Goal: Task Accomplishment & Management: Use online tool/utility

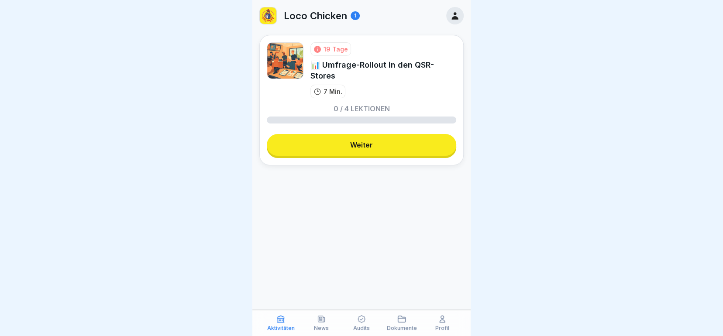
click at [446, 328] on p "Profil" at bounding box center [442, 328] width 14 height 6
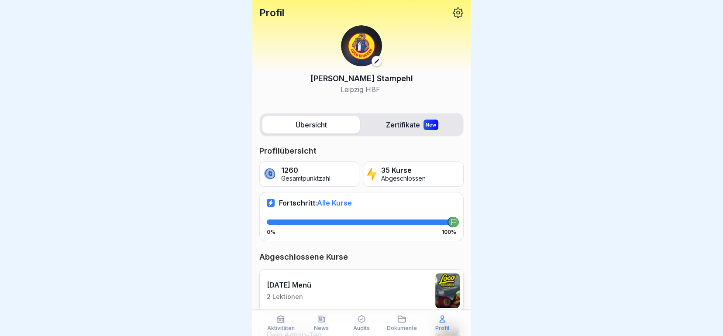
click at [426, 121] on div "New" at bounding box center [430, 125] width 15 height 10
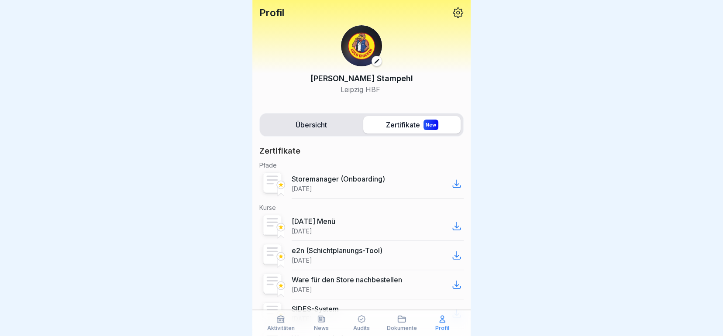
click at [400, 328] on p "Dokumente" at bounding box center [402, 328] width 30 height 6
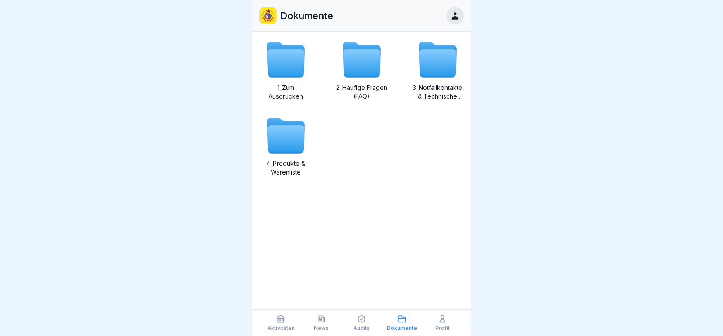
click at [361, 319] on icon at bounding box center [361, 320] width 8 height 8
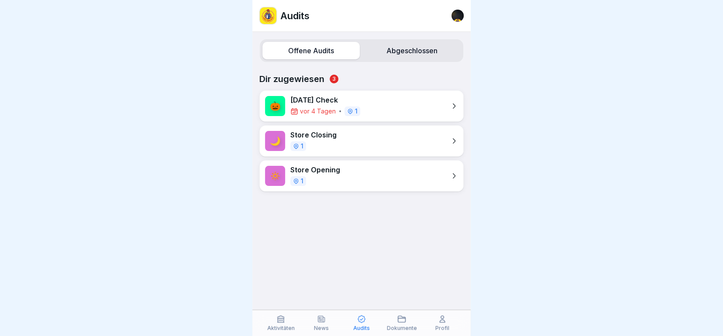
click at [392, 103] on div "🎃 Halloween Check vor 4 Tagen 1" at bounding box center [361, 105] width 204 height 31
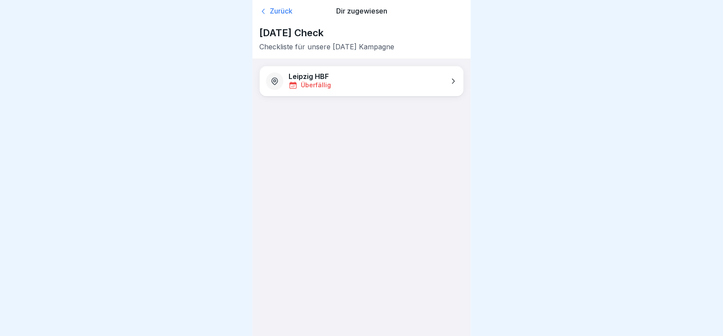
click at [389, 85] on div "Leipzig HBF Überfällig" at bounding box center [361, 81] width 203 height 30
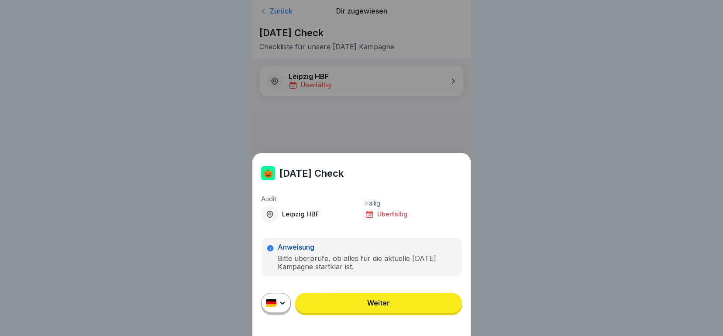
scroll to position [6, 0]
click at [359, 313] on link "Weiter" at bounding box center [378, 303] width 167 height 20
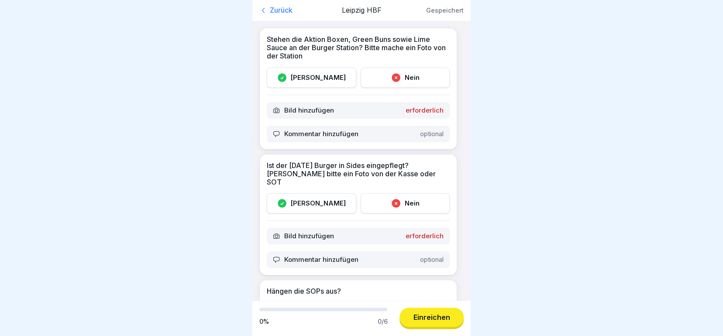
click at [326, 81] on div "Ja" at bounding box center [311, 78] width 89 height 20
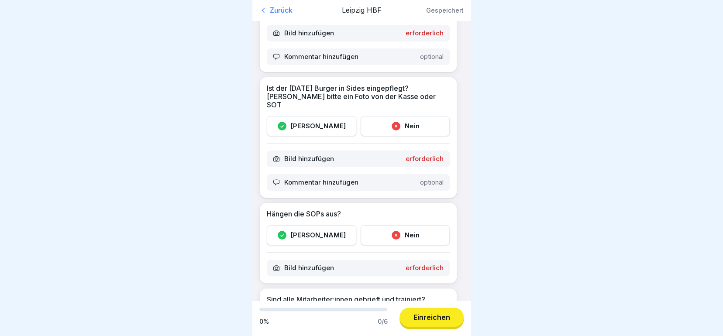
scroll to position [87, 0]
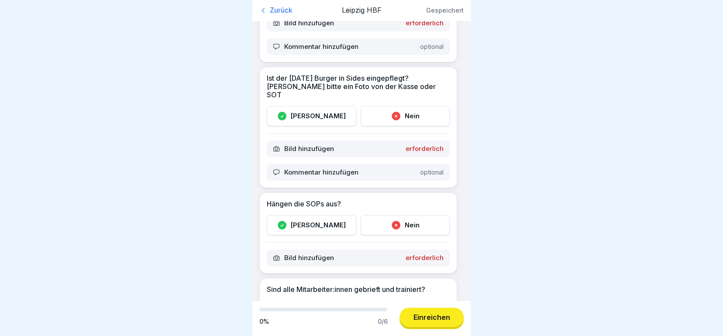
click at [324, 218] on div "Ja" at bounding box center [311, 225] width 89 height 20
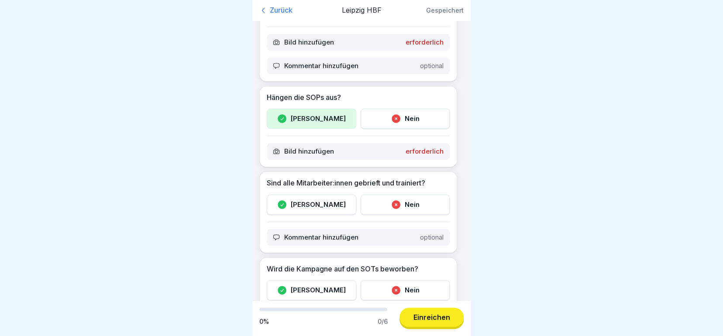
scroll to position [218, 0]
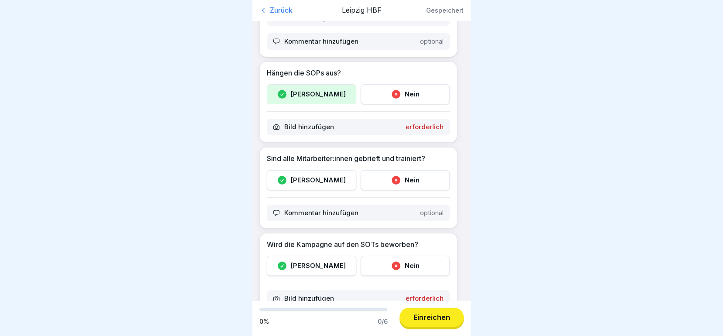
click at [317, 177] on div "Ja" at bounding box center [311, 180] width 89 height 20
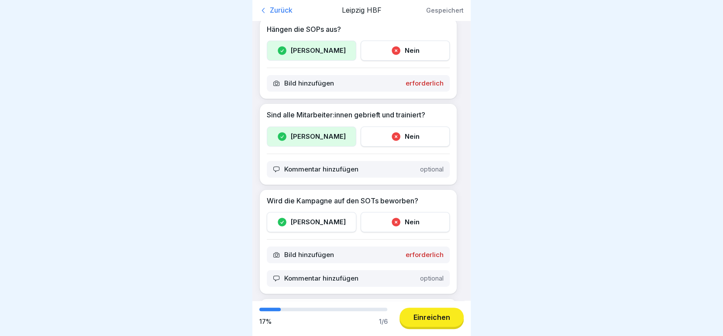
click at [323, 213] on div "Ja" at bounding box center [311, 222] width 89 height 20
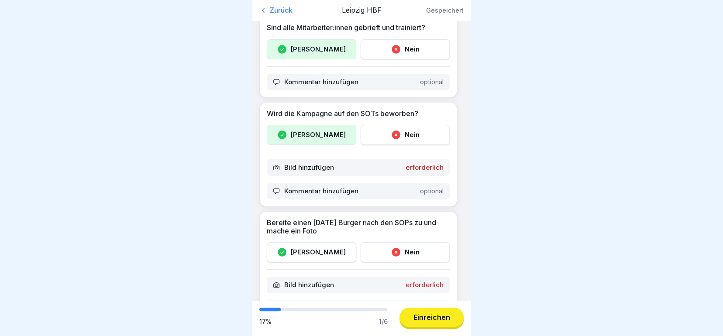
click at [329, 242] on div "Ja" at bounding box center [311, 252] width 89 height 20
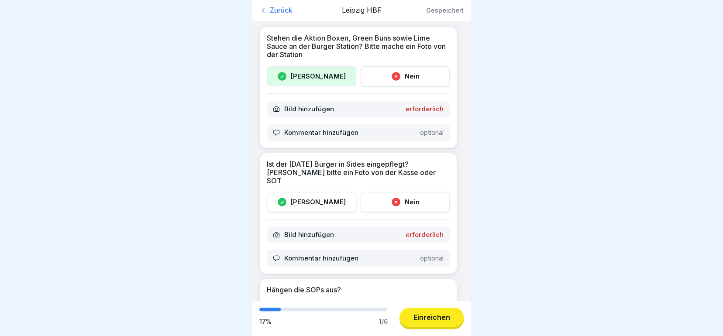
scroll to position [0, 0]
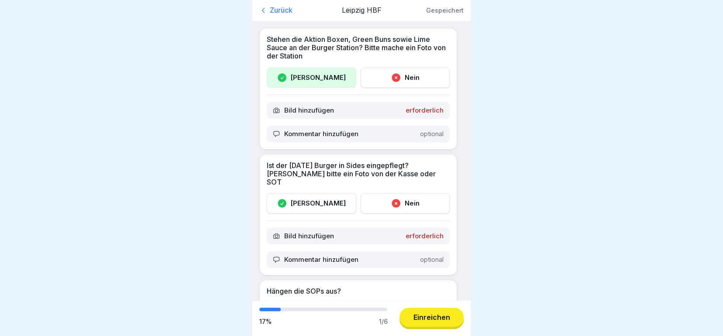
scroll to position [6, 0]
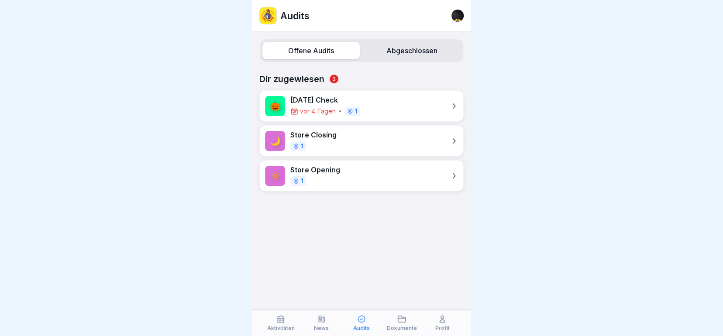
click at [281, 319] on icon at bounding box center [281, 319] width 7 height 7
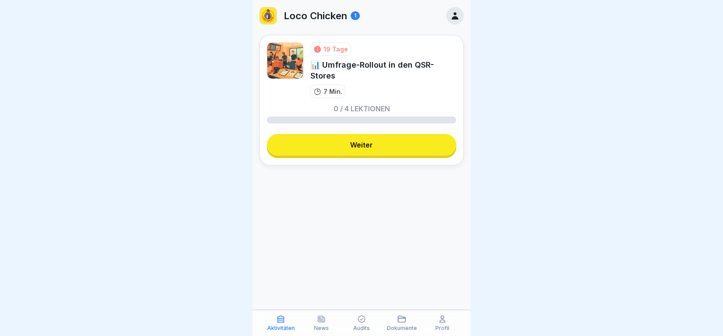
click at [323, 324] on div "News" at bounding box center [321, 323] width 36 height 17
click at [451, 16] on icon at bounding box center [455, 16] width 10 height 10
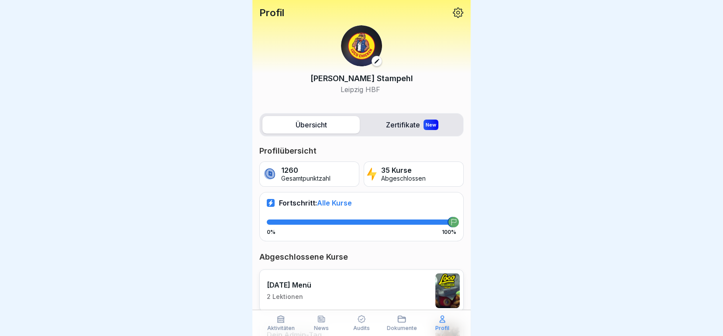
click at [338, 126] on label "Übersicht" at bounding box center [310, 124] width 97 height 17
click at [452, 13] on icon at bounding box center [457, 12] width 11 height 11
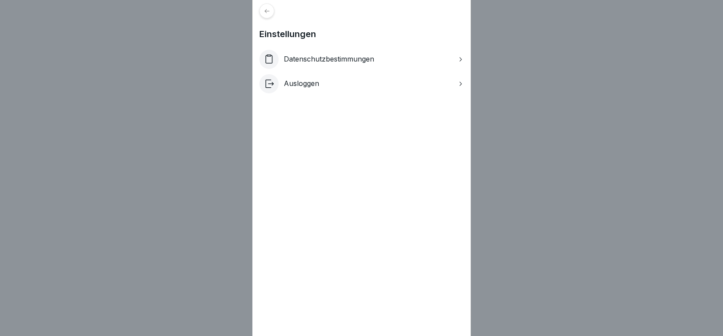
click at [270, 12] on icon at bounding box center [267, 11] width 7 height 7
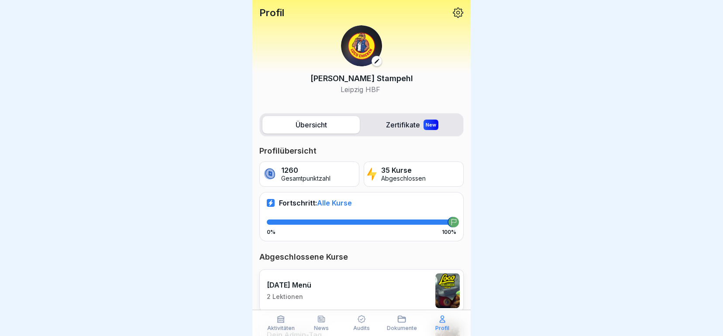
click at [281, 317] on icon at bounding box center [280, 319] width 9 height 9
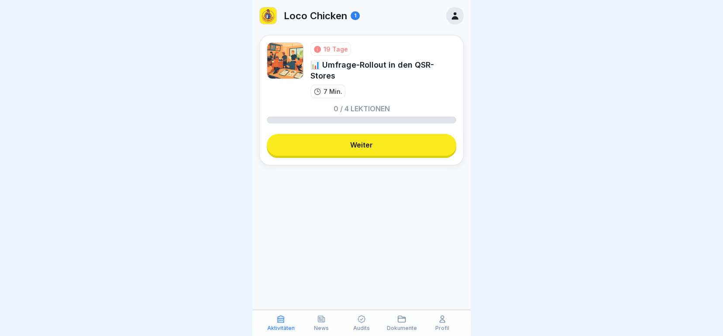
click at [317, 323] on icon at bounding box center [321, 319] width 9 height 9
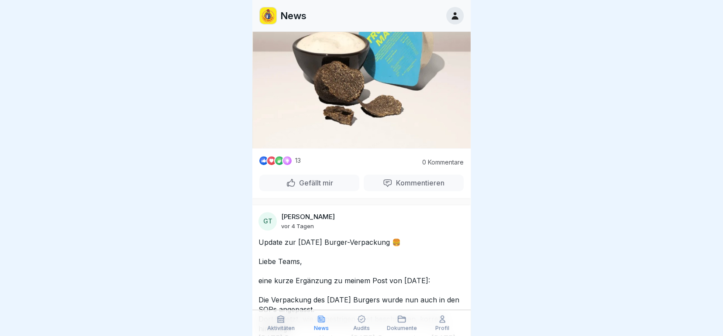
scroll to position [393, 0]
click at [312, 187] on p "Gefällt mir" at bounding box center [314, 182] width 38 height 9
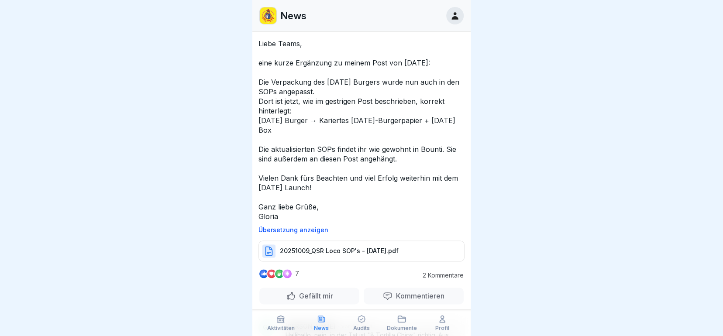
scroll to position [611, 0]
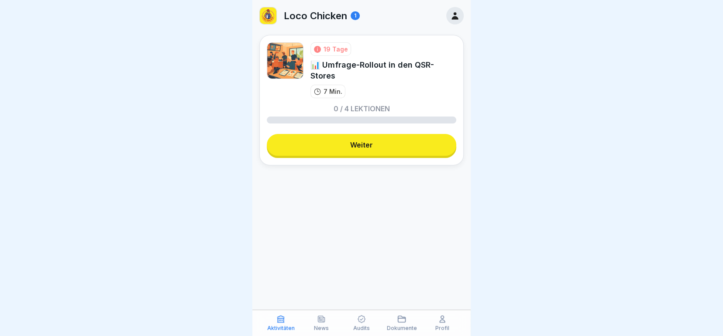
click at [454, 17] on icon at bounding box center [454, 15] width 7 height 7
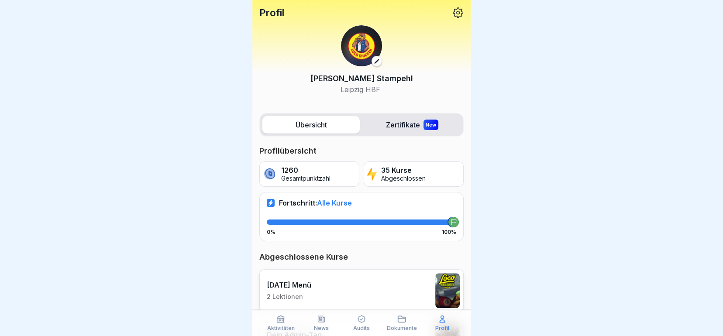
click at [282, 327] on p "Aktivitäten" at bounding box center [280, 328] width 27 height 6
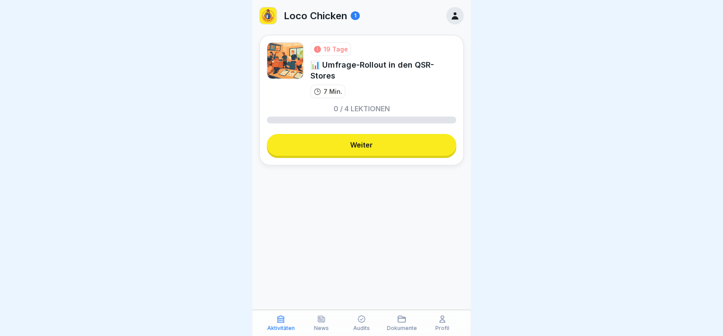
click at [323, 325] on p "News" at bounding box center [321, 328] width 15 height 6
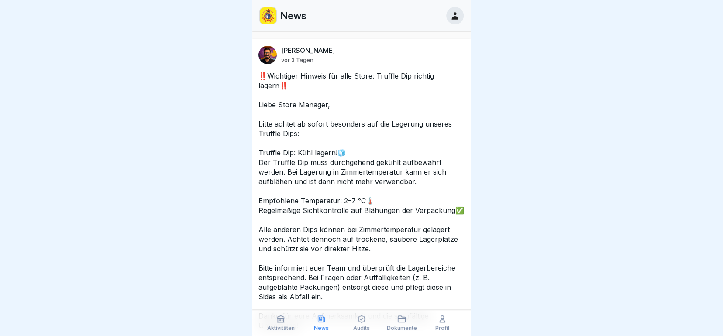
click at [365, 329] on p "Audits" at bounding box center [361, 328] width 17 height 6
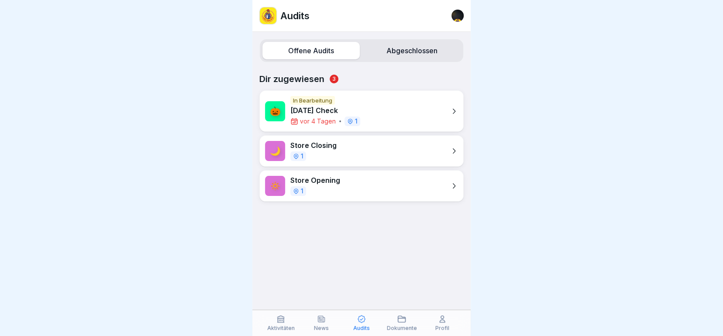
click at [398, 326] on p "Dokumente" at bounding box center [402, 328] width 30 height 6
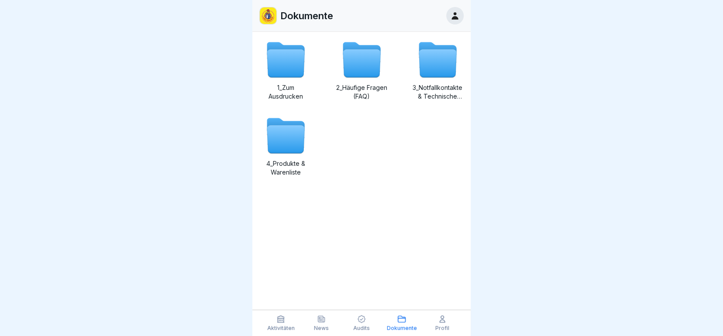
click at [300, 64] on icon at bounding box center [286, 64] width 38 height 28
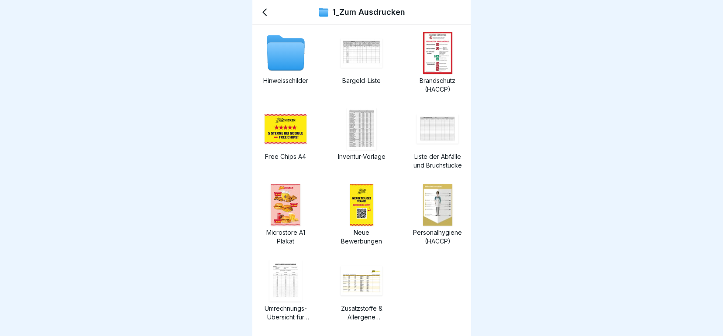
click at [264, 12] on icon at bounding box center [264, 12] width 10 height 10
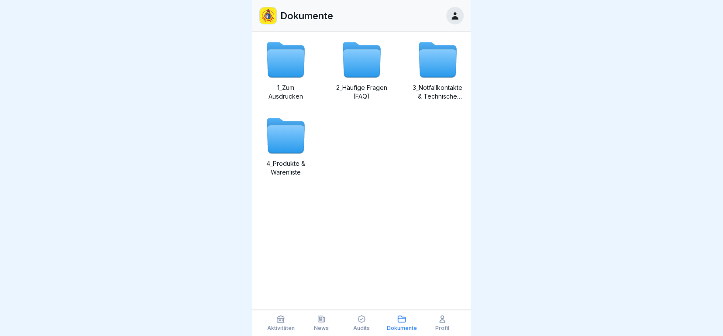
click at [423, 71] on icon at bounding box center [438, 64] width 38 height 28
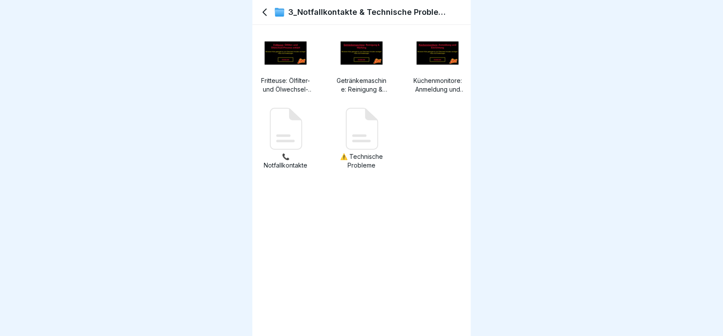
click at [262, 11] on icon at bounding box center [264, 12] width 10 height 10
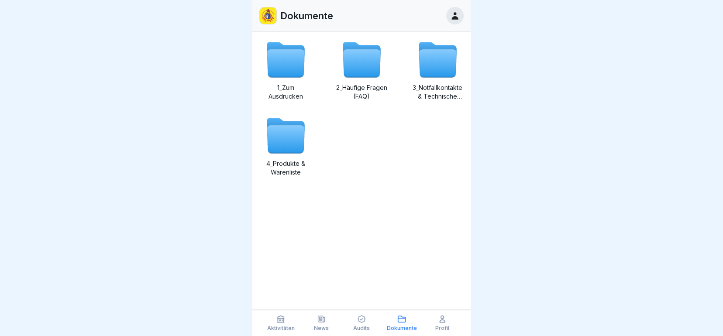
click at [361, 66] on icon at bounding box center [362, 64] width 38 height 28
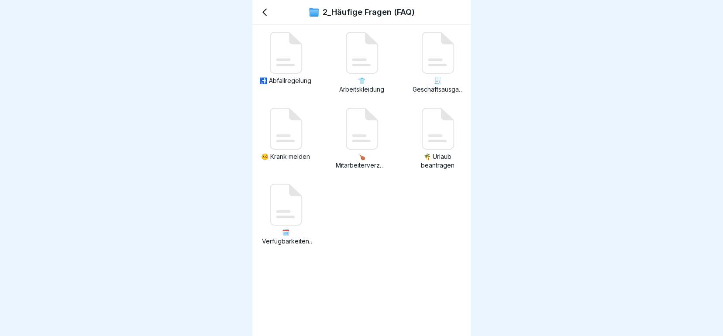
click at [291, 123] on icon at bounding box center [285, 128] width 31 height 41
